Goal: Task Accomplishment & Management: Complete application form

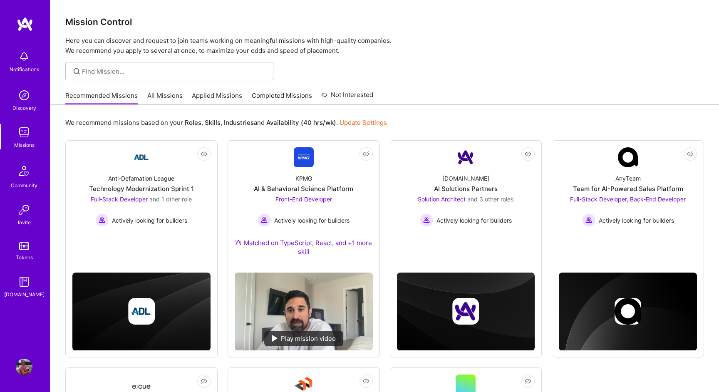
click at [171, 94] on link "All Missions" at bounding box center [164, 98] width 35 height 14
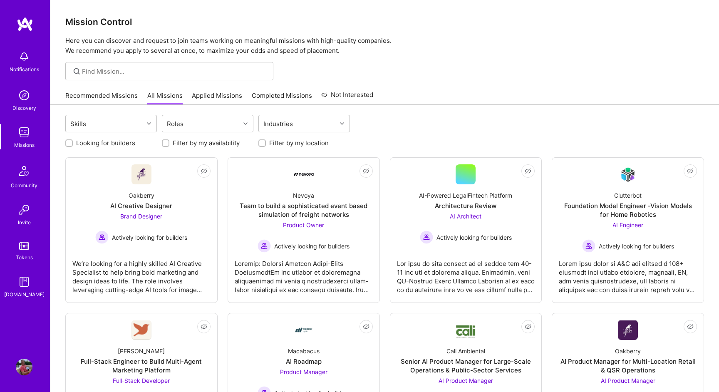
click at [212, 97] on link "Applied Missions" at bounding box center [217, 98] width 50 height 14
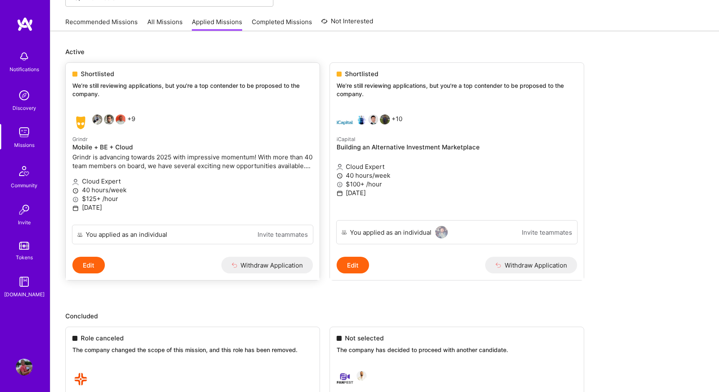
scroll to position [50, 0]
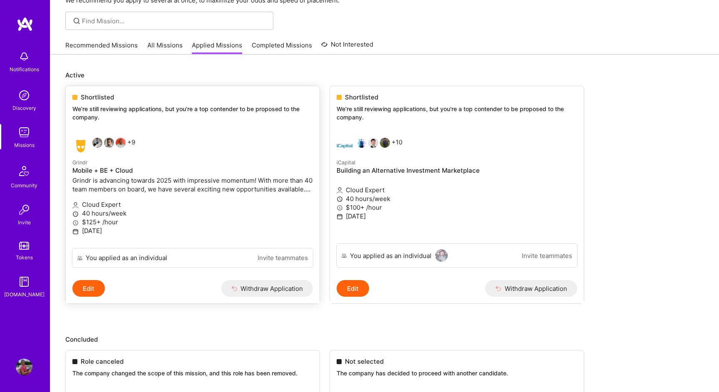
click at [221, 194] on div "Grindr Mobile + BE + Cloud Grindr is advancing towards 2025 with impressive mom…" at bounding box center [192, 176] width 240 height 37
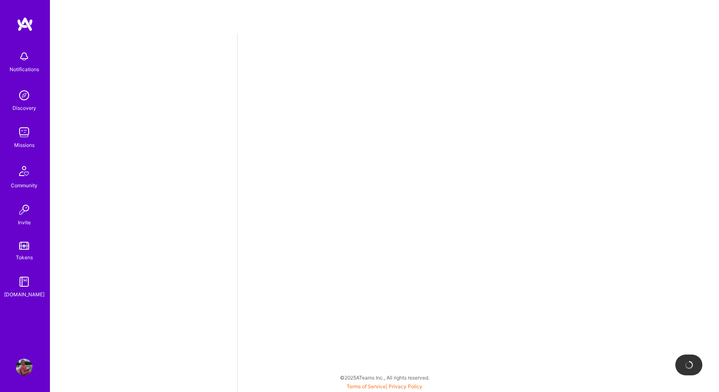
select select "CA"
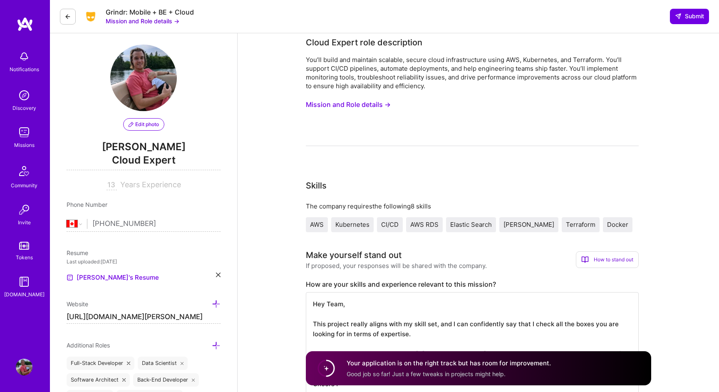
scroll to position [3, 0]
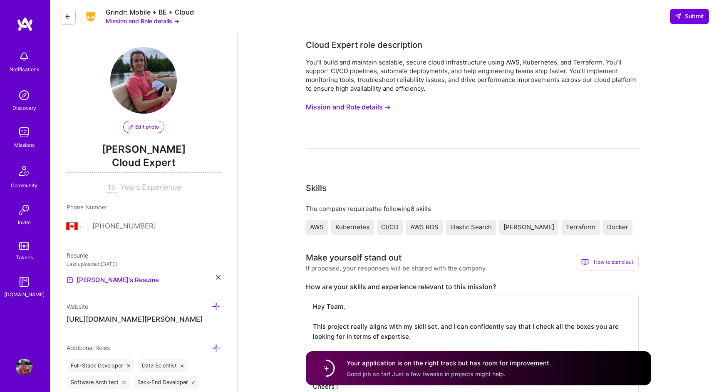
click at [384, 64] on div "You’ll build and maintain scalable, secure cloud infrastructure using AWS, Kube…" at bounding box center [472, 75] width 333 height 35
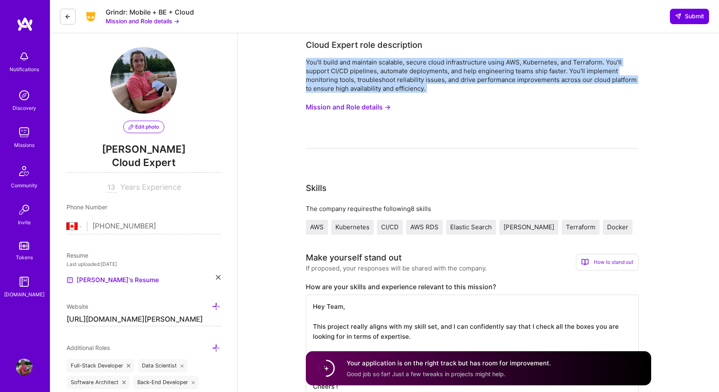
click at [384, 64] on div "You’ll build and maintain scalable, secure cloud infrastructure using AWS, Kube…" at bounding box center [472, 75] width 333 height 35
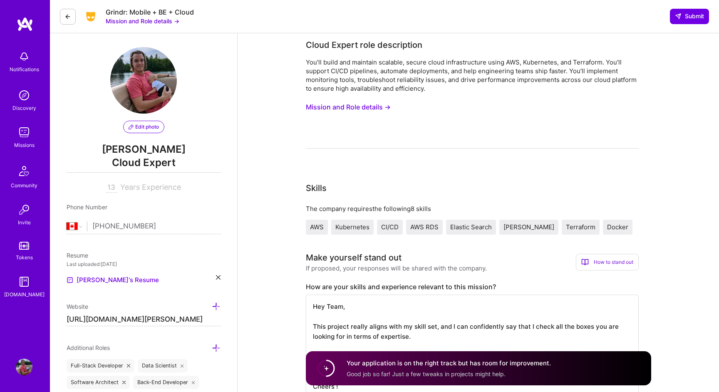
click at [373, 107] on button "Mission and Role details →" at bounding box center [348, 106] width 85 height 15
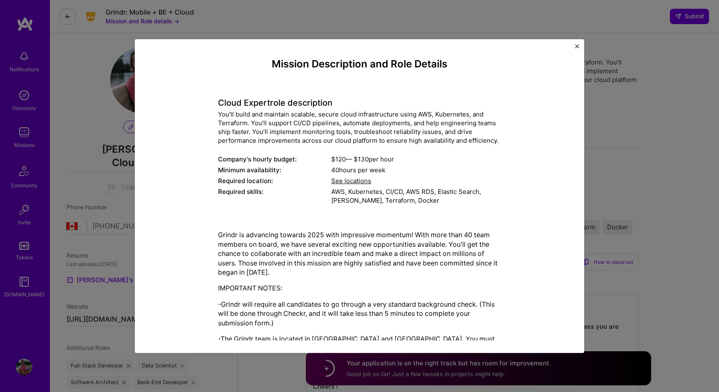
click at [367, 121] on div "You’ll build and maintain scalable, secure cloud infrastructure using AWS, Kube…" at bounding box center [359, 127] width 283 height 35
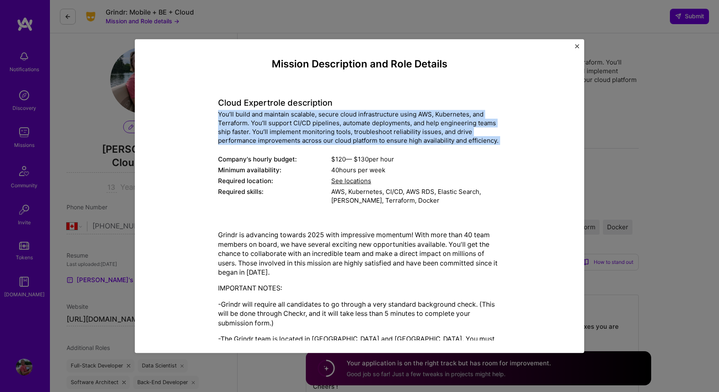
click at [367, 121] on div "You’ll build and maintain scalable, secure cloud infrastructure using AWS, Kube…" at bounding box center [359, 127] width 283 height 35
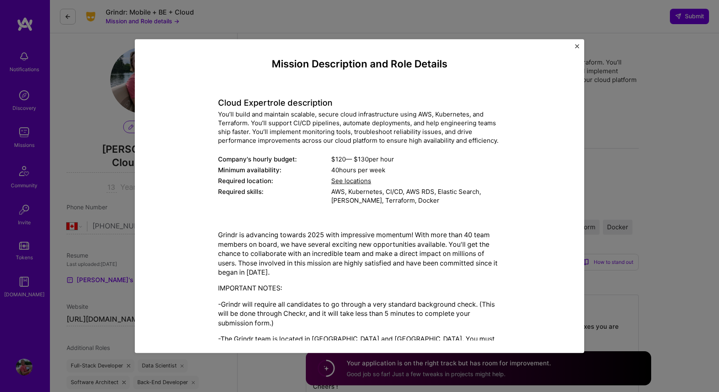
click at [367, 121] on div "You’ll build and maintain scalable, secure cloud infrastructure using AWS, Kube…" at bounding box center [359, 127] width 283 height 35
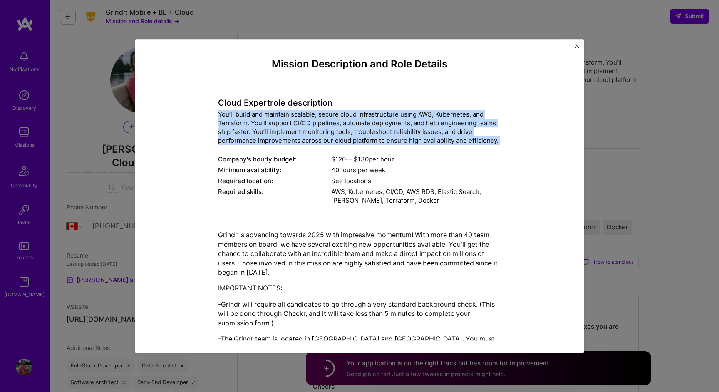
click at [367, 121] on div "You’ll build and maintain scalable, secure cloud infrastructure using AWS, Kube…" at bounding box center [359, 127] width 283 height 35
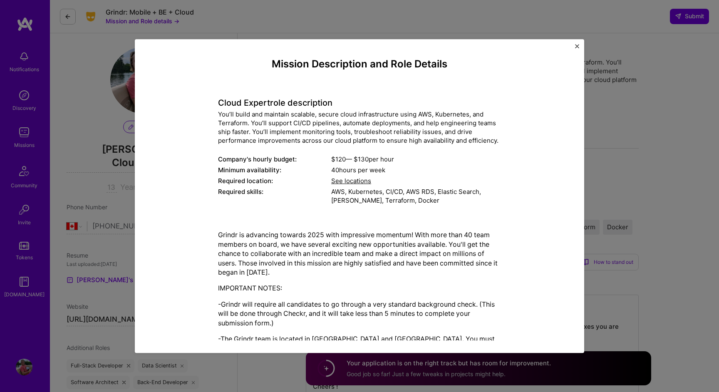
scroll to position [4, 0]
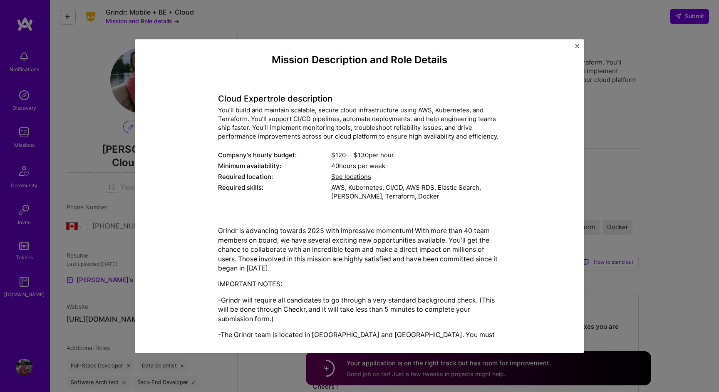
click at [367, 128] on div "You’ll build and maintain scalable, secure cloud infrastructure using AWS, Kube…" at bounding box center [359, 123] width 283 height 35
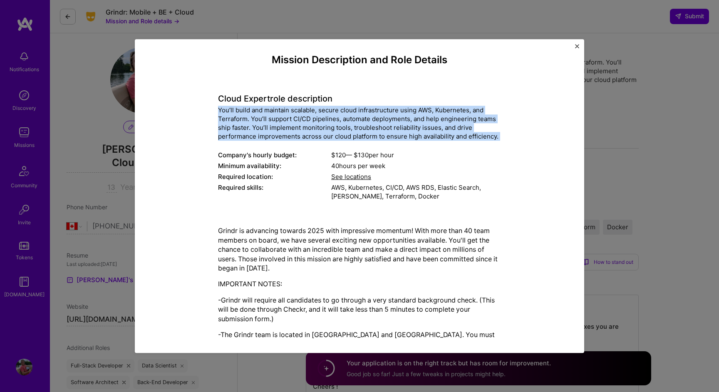
click at [367, 128] on div "You’ll build and maintain scalable, secure cloud infrastructure using AWS, Kube…" at bounding box center [359, 123] width 283 height 35
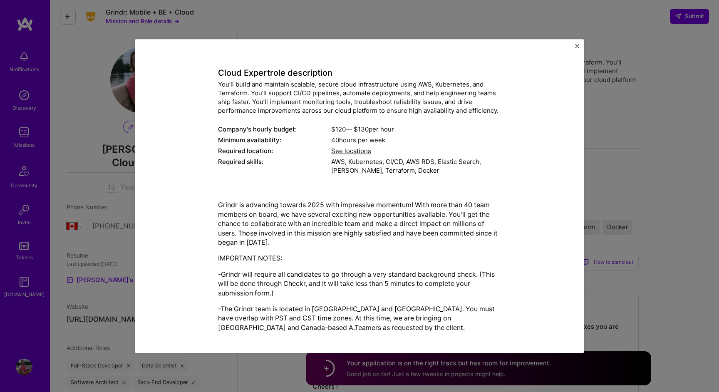
scroll to position [39, 0]
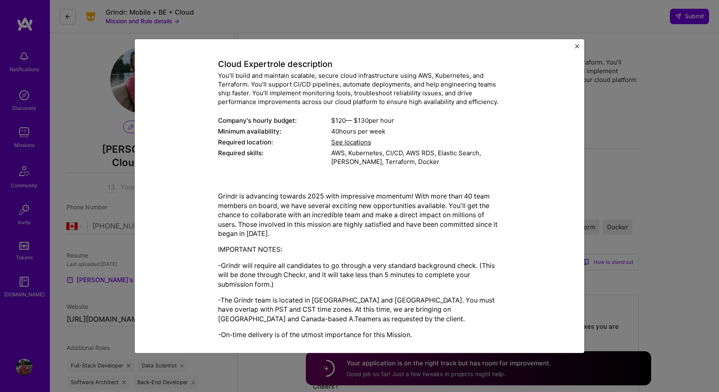
click at [356, 164] on div "AWS, Kubernetes, CI/CD, AWS RDS, Elastic Search, [PERSON_NAME], Terraform, Dock…" at bounding box center [416, 157] width 170 height 17
click at [337, 193] on p "Grindr is advancing towards 2025 with impressive momentum! With more than 40 te…" at bounding box center [359, 215] width 283 height 47
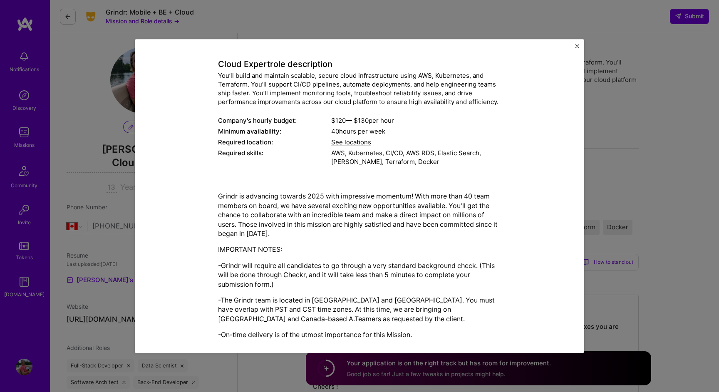
click at [337, 193] on p "Grindr is advancing towards 2025 with impressive momentum! With more than 40 te…" at bounding box center [359, 215] width 283 height 47
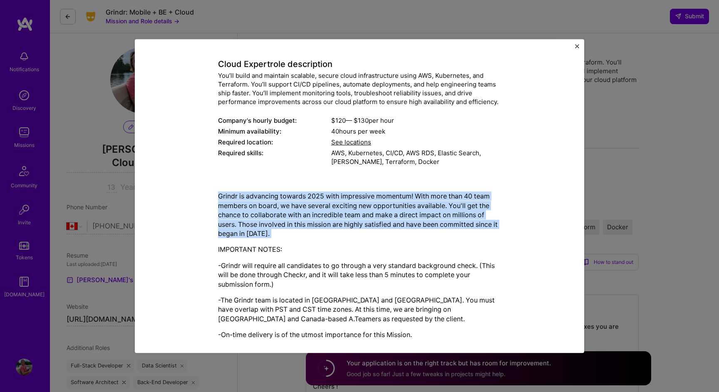
click at [337, 193] on p "Grindr is advancing towards 2025 with impressive momentum! With more than 40 te…" at bounding box center [359, 215] width 283 height 47
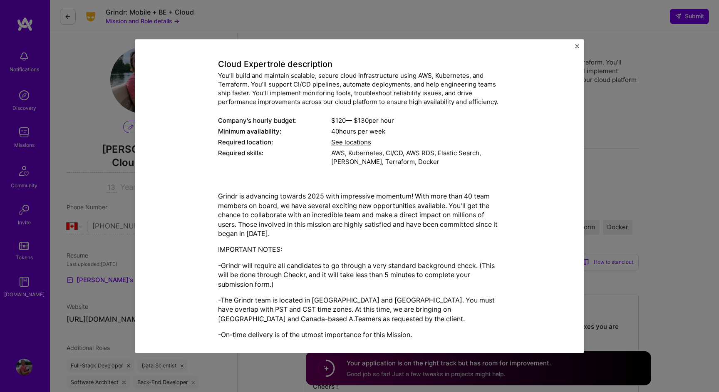
click at [332, 206] on p "Grindr is advancing towards 2025 with impressive momentum! With more than 40 te…" at bounding box center [359, 215] width 283 height 47
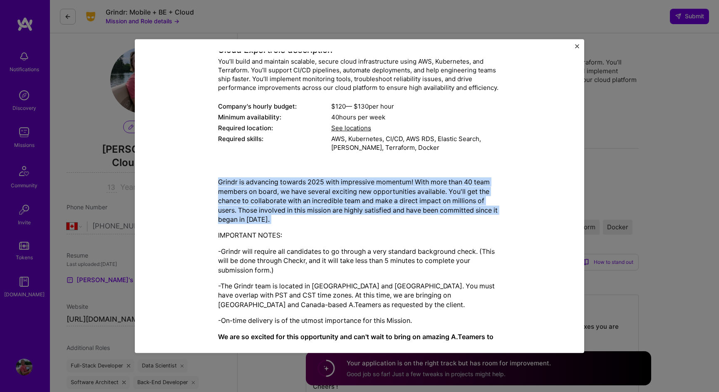
scroll to position [77, 0]
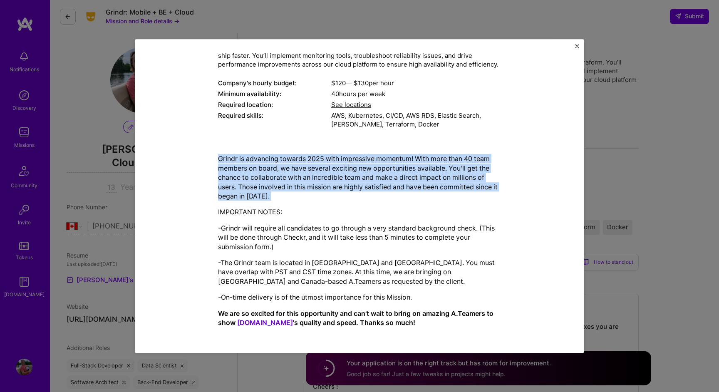
click at [330, 230] on p "-Grindr will require all candidates to go through a very standard background ch…" at bounding box center [359, 237] width 283 height 28
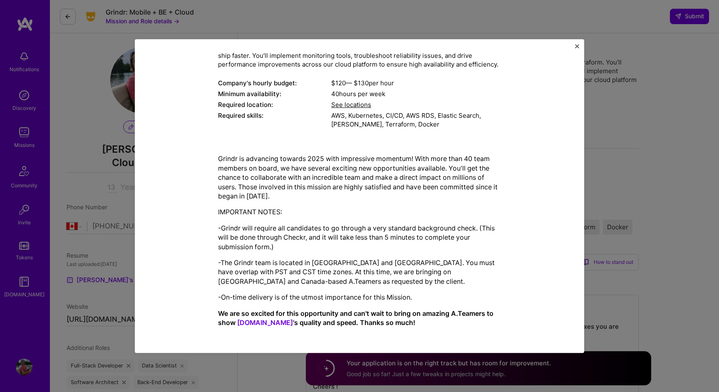
click at [330, 230] on p "-Grindr will require all candidates to go through a very standard background ch…" at bounding box center [359, 237] width 283 height 28
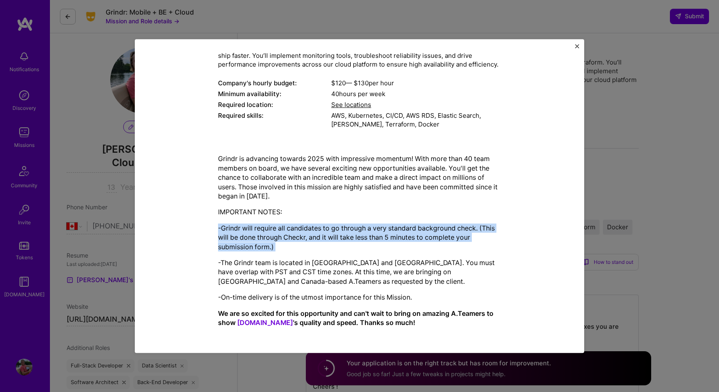
click at [330, 230] on p "-Grindr will require all candidates to go through a very standard background ch…" at bounding box center [359, 237] width 283 height 28
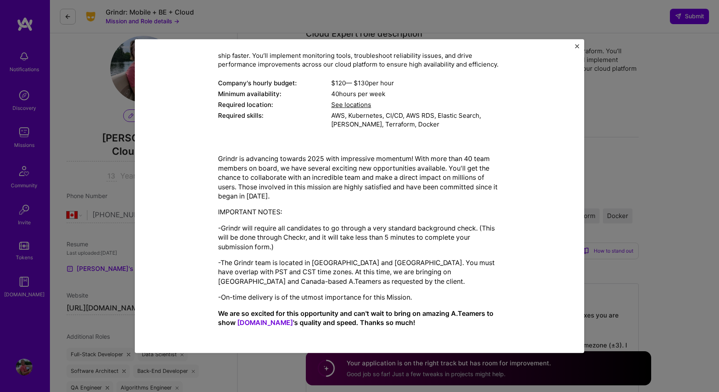
scroll to position [21, 0]
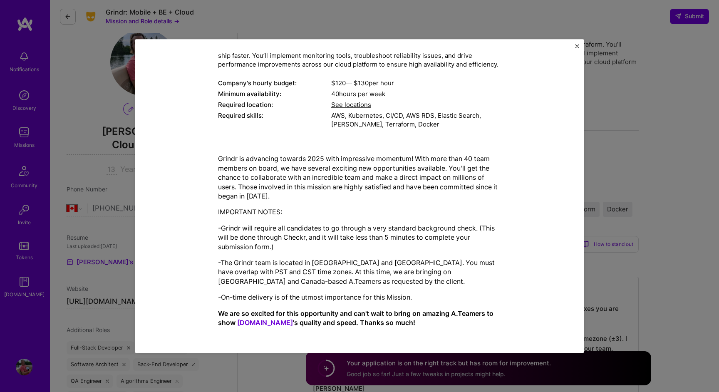
click at [324, 269] on p "-The Grindr team is located in [GEOGRAPHIC_DATA] and [GEOGRAPHIC_DATA]. You mus…" at bounding box center [359, 272] width 283 height 28
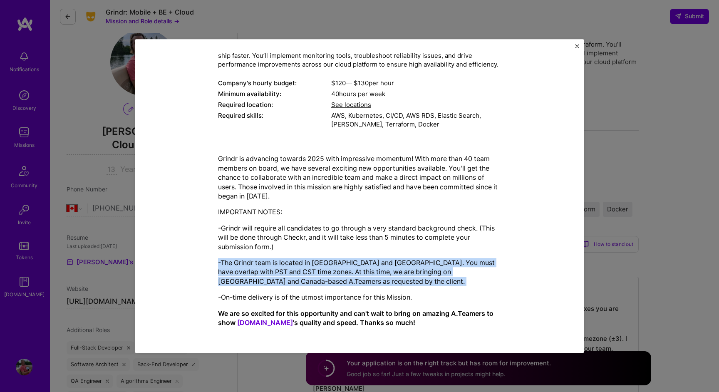
click at [324, 269] on p "-The Grindr team is located in [GEOGRAPHIC_DATA] and [GEOGRAPHIC_DATA]. You mus…" at bounding box center [359, 272] width 283 height 28
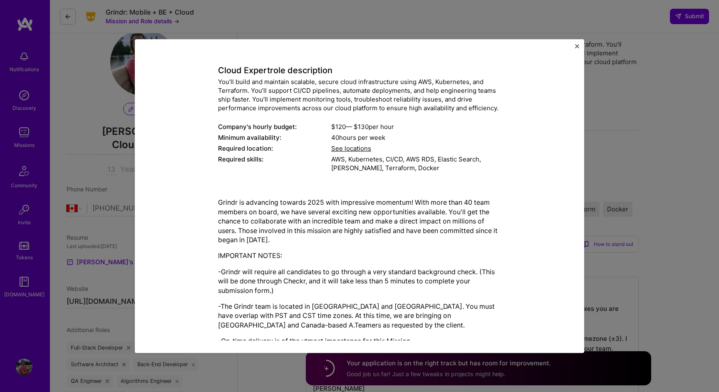
scroll to position [77, 0]
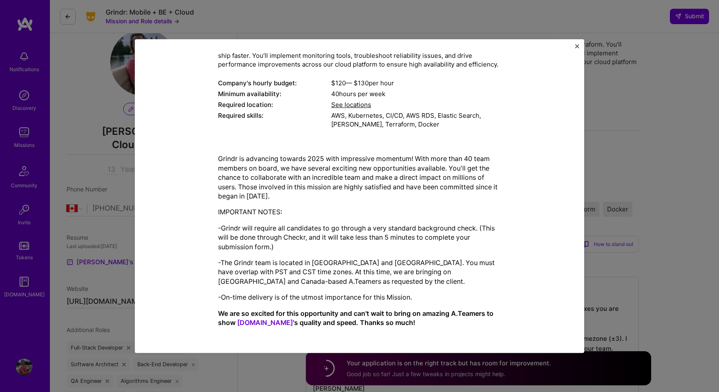
click at [432, 312] on strong "We are so excited for this opportunity and can't wait to bring on amazing A.Tea…" at bounding box center [355, 317] width 275 height 17
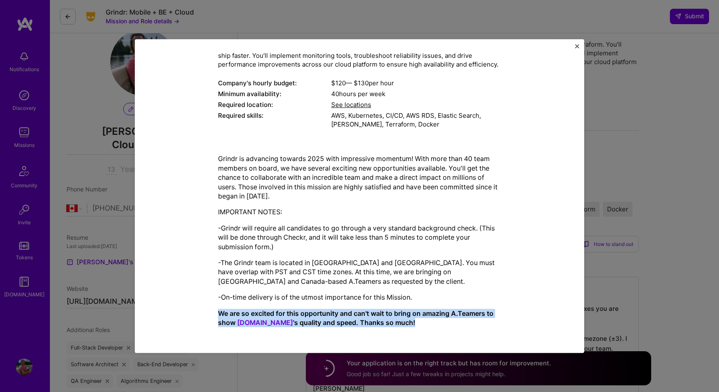
click at [432, 312] on strong "We are so excited for this opportunity and can't wait to bring on amazing A.Tea…" at bounding box center [355, 317] width 275 height 17
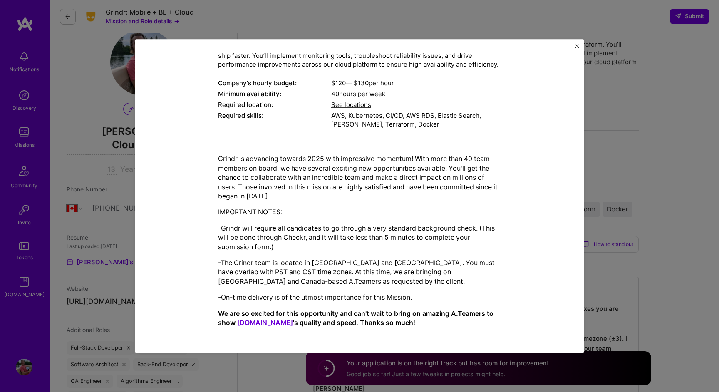
click at [576, 44] on img "Close" at bounding box center [577, 46] width 4 height 4
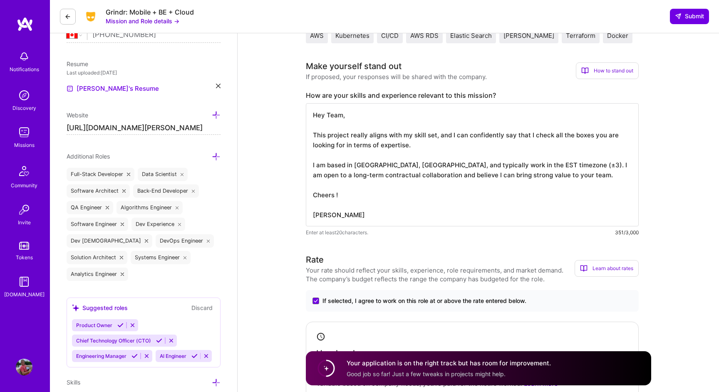
scroll to position [195, 0]
click at [391, 142] on textarea "Hey Team, This project really aligns with my skill set, and I can confidently s…" at bounding box center [472, 164] width 333 height 123
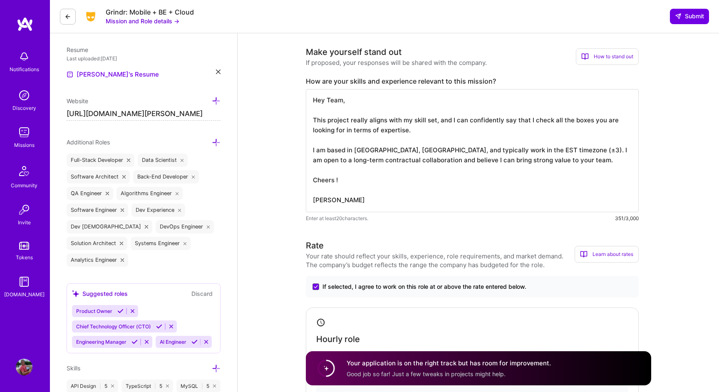
scroll to position [118, 0]
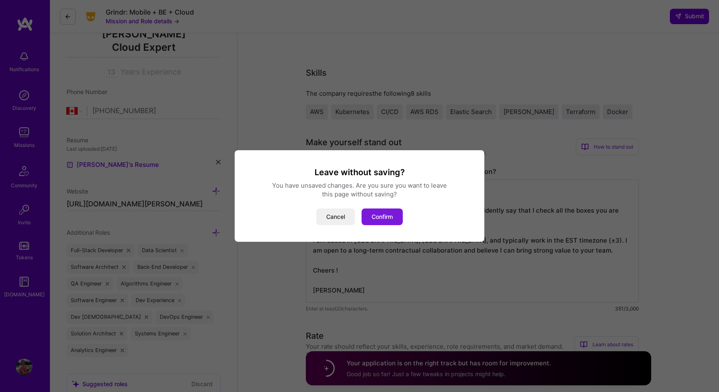
click at [386, 213] on button "Confirm" at bounding box center [382, 216] width 41 height 17
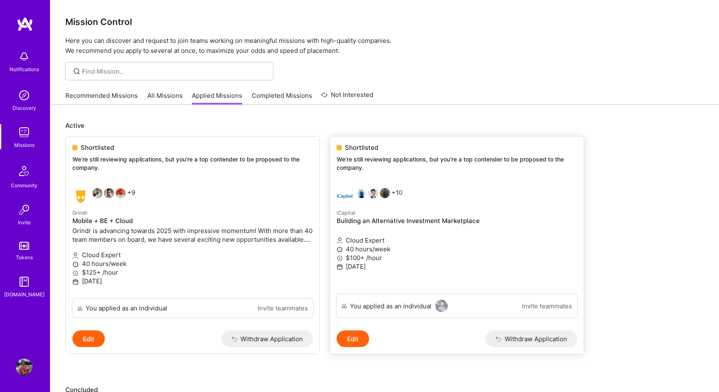
click at [441, 198] on div "+10" at bounding box center [417, 196] width 160 height 17
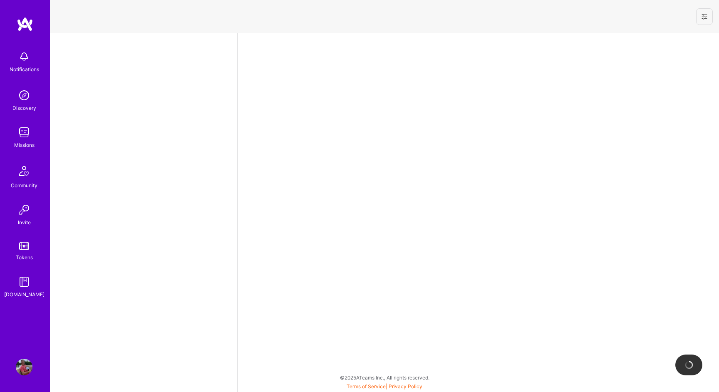
select select "CA"
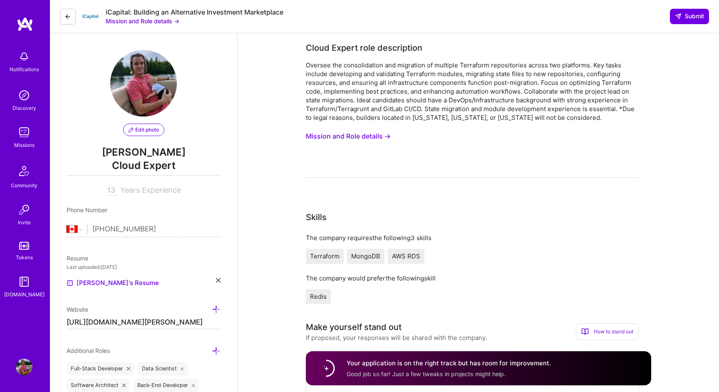
click at [570, 83] on div "Oversee the consolidation and migration of multiple Terraform repositories acro…" at bounding box center [472, 91] width 333 height 61
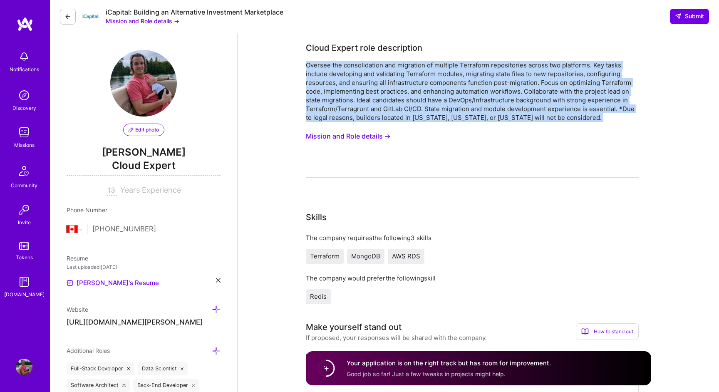
click at [570, 83] on div "Oversee the consolidation and migration of multiple Terraform repositories acro…" at bounding box center [472, 91] width 333 height 61
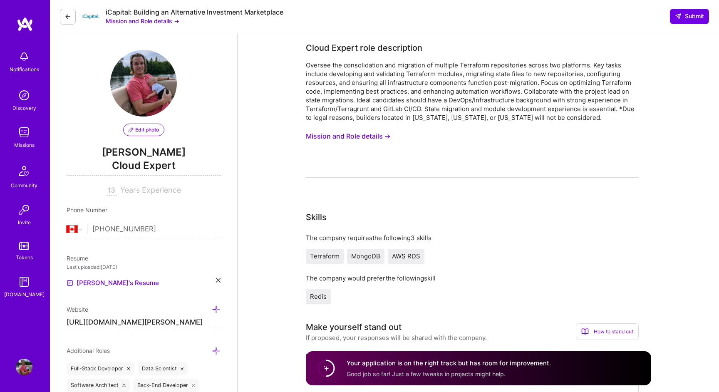
click at [570, 83] on div "Oversee the consolidation and migration of multiple Terraform repositories acro…" at bounding box center [472, 91] width 333 height 61
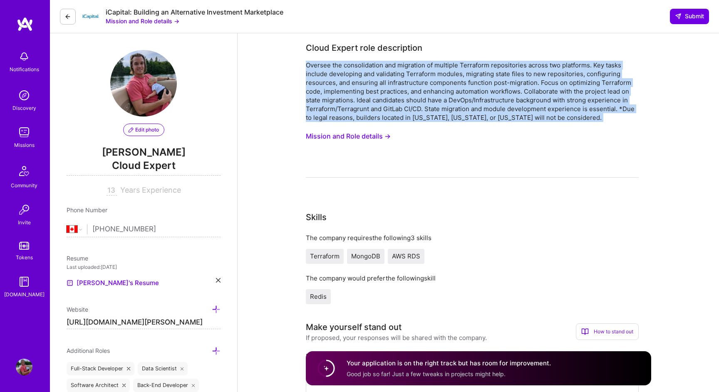
click at [570, 83] on div "Oversee the consolidation and migration of multiple Terraform repositories acro…" at bounding box center [472, 91] width 333 height 61
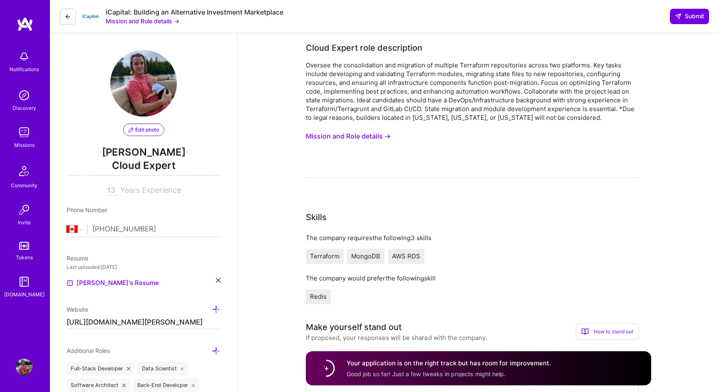
click at [570, 83] on div "Oversee the consolidation and migration of multiple Terraform repositories acro…" at bounding box center [472, 91] width 333 height 61
